Goal: Task Accomplishment & Management: Use online tool/utility

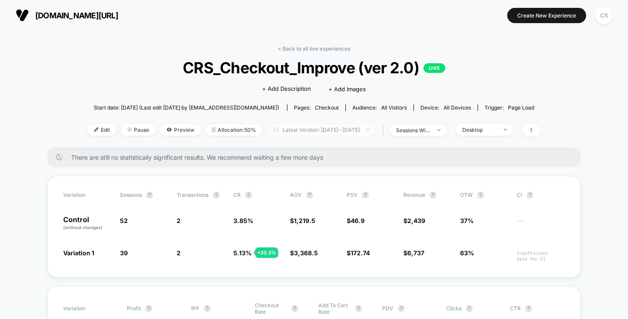
click at [369, 127] on span "Latest Version: [DATE] - [DATE]" at bounding box center [321, 130] width 109 height 12
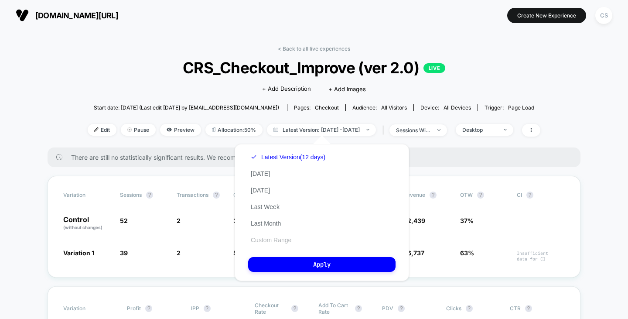
click at [262, 238] on button "Custom Range" at bounding box center [271, 240] width 46 height 8
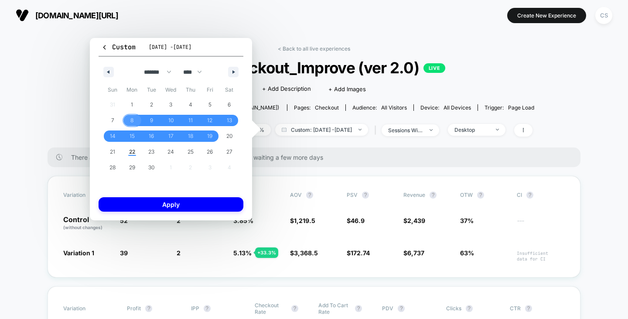
click at [131, 119] on span "8" at bounding box center [131, 121] width 3 height 16
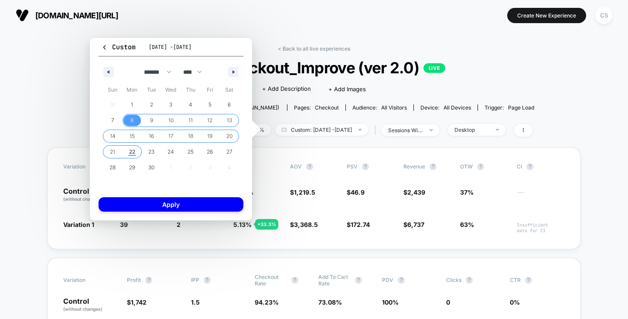
drag, startPoint x: 130, startPoint y: 152, endPoint x: 156, endPoint y: 189, distance: 46.0
click at [130, 152] on span "22" at bounding box center [132, 152] width 6 height 16
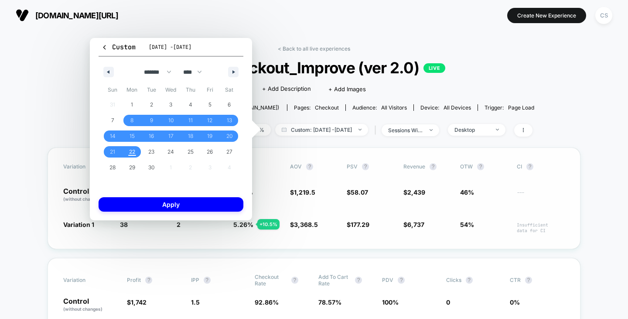
click at [162, 209] on button "Apply" at bounding box center [171, 204] width 145 height 14
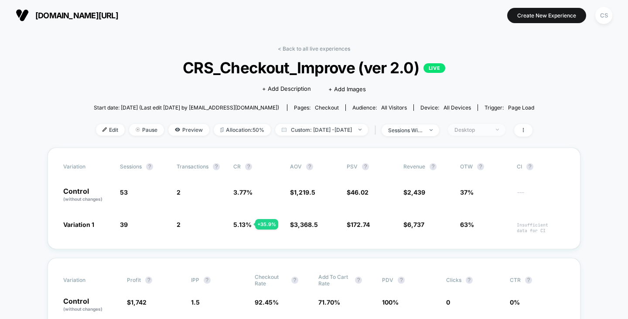
click at [486, 127] on div "Desktop" at bounding box center [472, 130] width 35 height 7
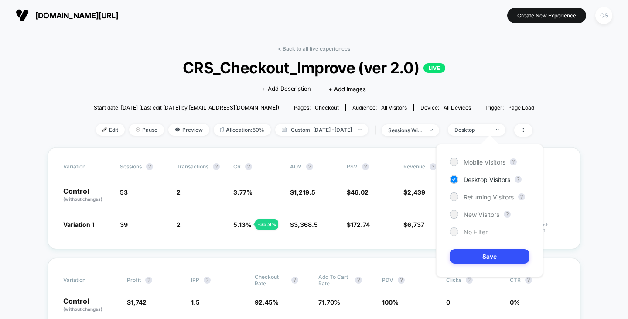
click at [465, 228] on span "No Filter" at bounding box center [476, 231] width 24 height 7
click at [464, 234] on span "No Filter" at bounding box center [476, 231] width 24 height 7
click at [472, 260] on button "Save" at bounding box center [490, 256] width 80 height 14
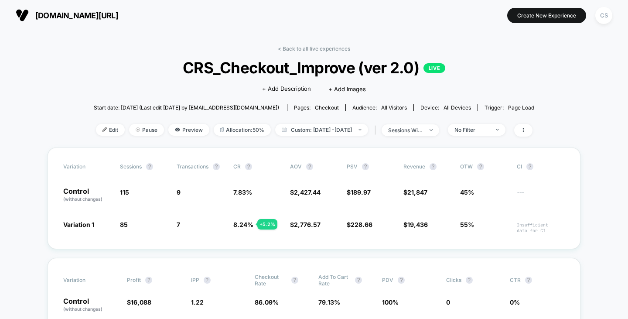
scroll to position [44, 0]
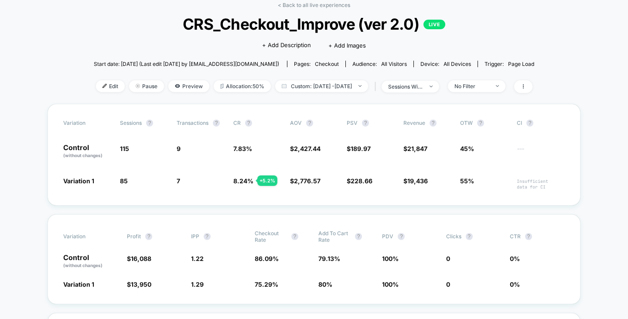
click at [505, 77] on div "< Back to all live experiences CRS_Checkout_Improve (ver 2.0) LIVE Click to edi…" at bounding box center [314, 53] width 441 height 102
click at [503, 80] on span "No Filter" at bounding box center [477, 86] width 58 height 12
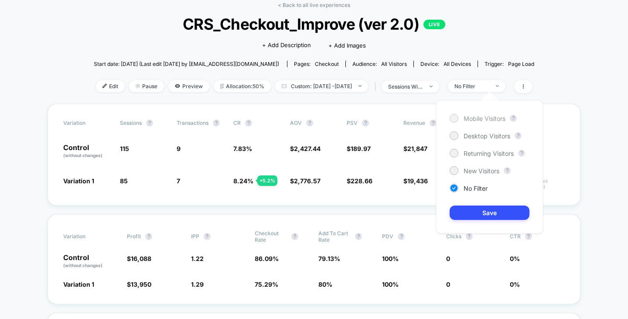
click at [477, 116] on span "Mobile Visitors" at bounding box center [485, 118] width 42 height 7
click at [481, 210] on button "Save" at bounding box center [490, 212] width 80 height 14
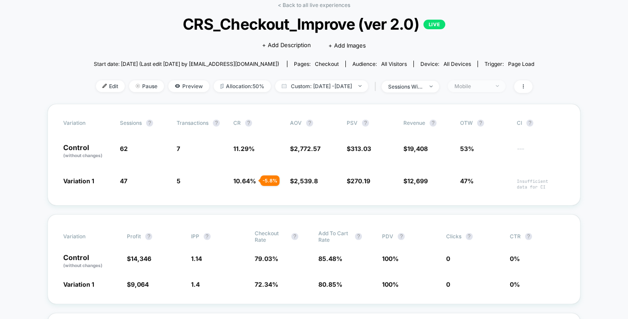
click at [483, 85] on div "Mobile" at bounding box center [472, 86] width 35 height 7
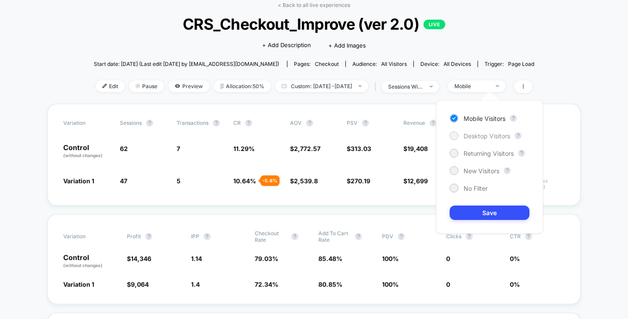
click at [478, 132] on div "Desktop Visitors" at bounding box center [480, 135] width 61 height 9
click at [482, 206] on button "Save" at bounding box center [490, 212] width 80 height 14
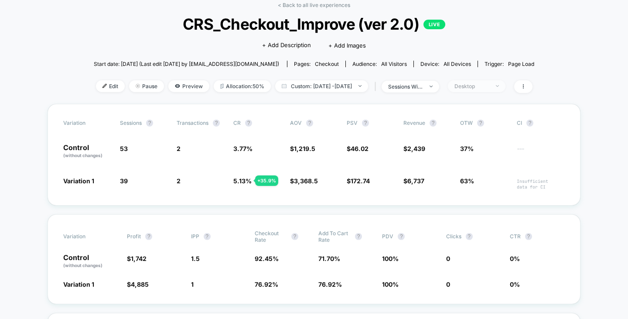
drag, startPoint x: 491, startPoint y: 94, endPoint x: 491, endPoint y: 85, distance: 8.7
click at [491, 94] on div "< Back to all live experiences CRS_Checkout_Improve (ver 2.0) LIVE Click to edi…" at bounding box center [314, 53] width 441 height 102
click at [489, 85] on div "Desktop" at bounding box center [472, 86] width 35 height 7
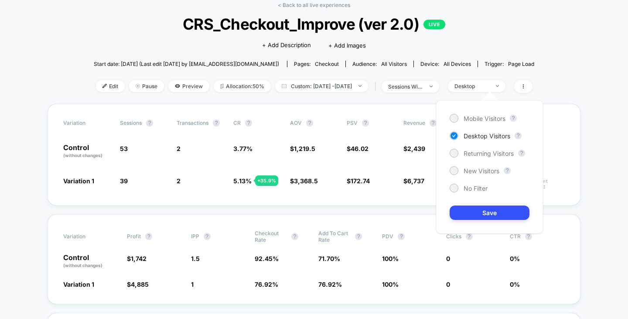
click at [480, 183] on div "Mobile Visitors ? Desktop Visitors ? Returning Visitors ? New Visitors ? No Fil…" at bounding box center [489, 166] width 107 height 133
click at [479, 185] on span "No Filter" at bounding box center [476, 188] width 24 height 7
click at [478, 209] on button "Save" at bounding box center [490, 212] width 80 height 14
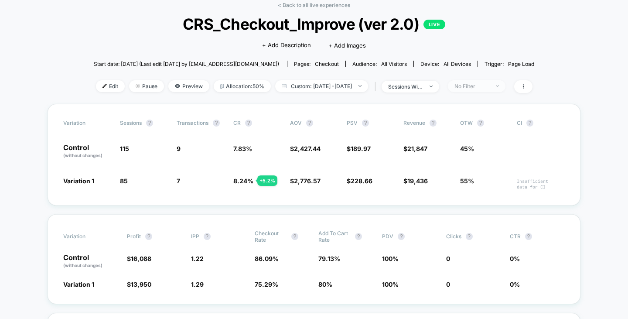
click at [489, 83] on div "No Filter" at bounding box center [472, 86] width 35 height 7
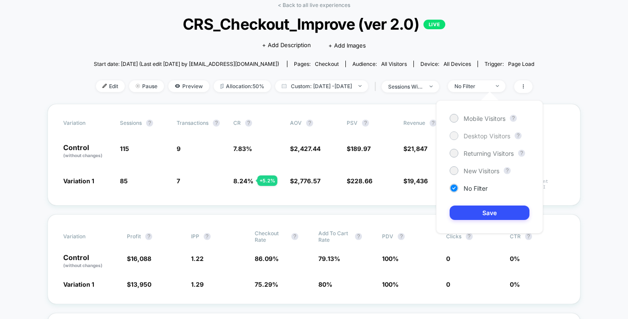
click at [476, 137] on span "Desktop Visitors" at bounding box center [487, 135] width 47 height 7
click at [483, 216] on button "Save" at bounding box center [490, 212] width 80 height 14
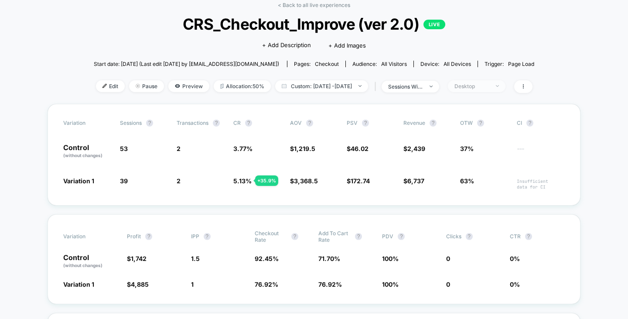
click at [482, 88] on div "Desktop" at bounding box center [472, 86] width 35 height 7
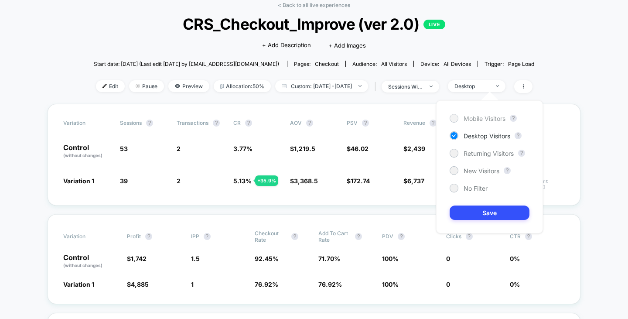
click at [472, 122] on span "Mobile Visitors" at bounding box center [485, 118] width 42 height 7
click at [485, 209] on button "Save" at bounding box center [490, 212] width 80 height 14
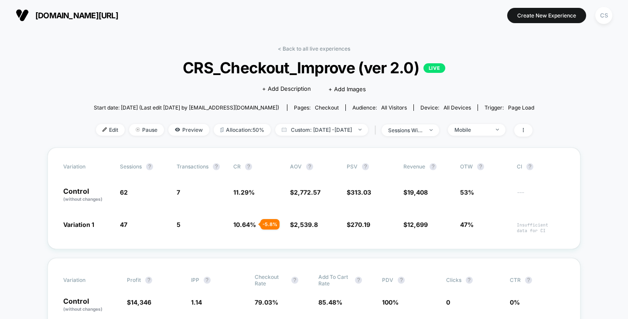
click at [498, 137] on div "< Back to all live experiences CRS_Checkout_Improve (ver 2.0) LIVE Click to edi…" at bounding box center [314, 96] width 441 height 102
click at [489, 130] on div "Mobile" at bounding box center [472, 130] width 35 height 7
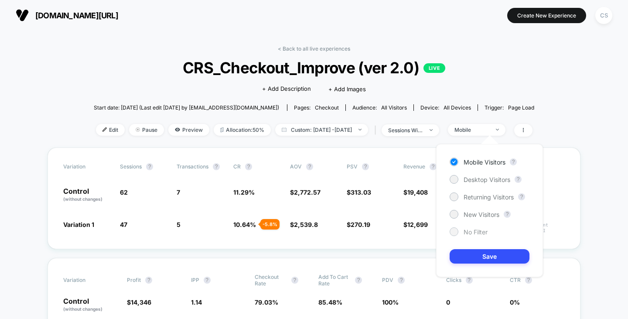
click at [472, 229] on span "No Filter" at bounding box center [476, 231] width 24 height 7
click at [479, 249] on div "Mobile Visitors ? Desktop Visitors ? Returning Visitors ? New Visitors ? No Fil…" at bounding box center [489, 210] width 107 height 133
click at [481, 254] on button "Save" at bounding box center [490, 256] width 80 height 14
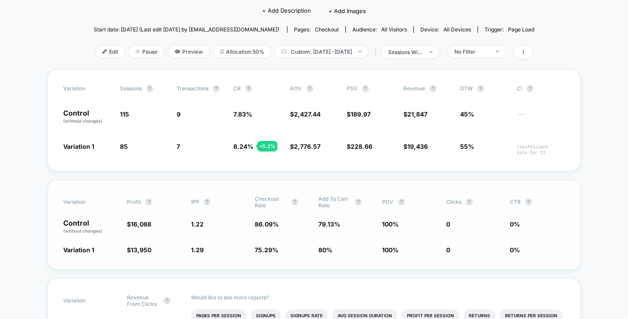
scroll to position [44, 0]
